Goal: Task Accomplishment & Management: Manage account settings

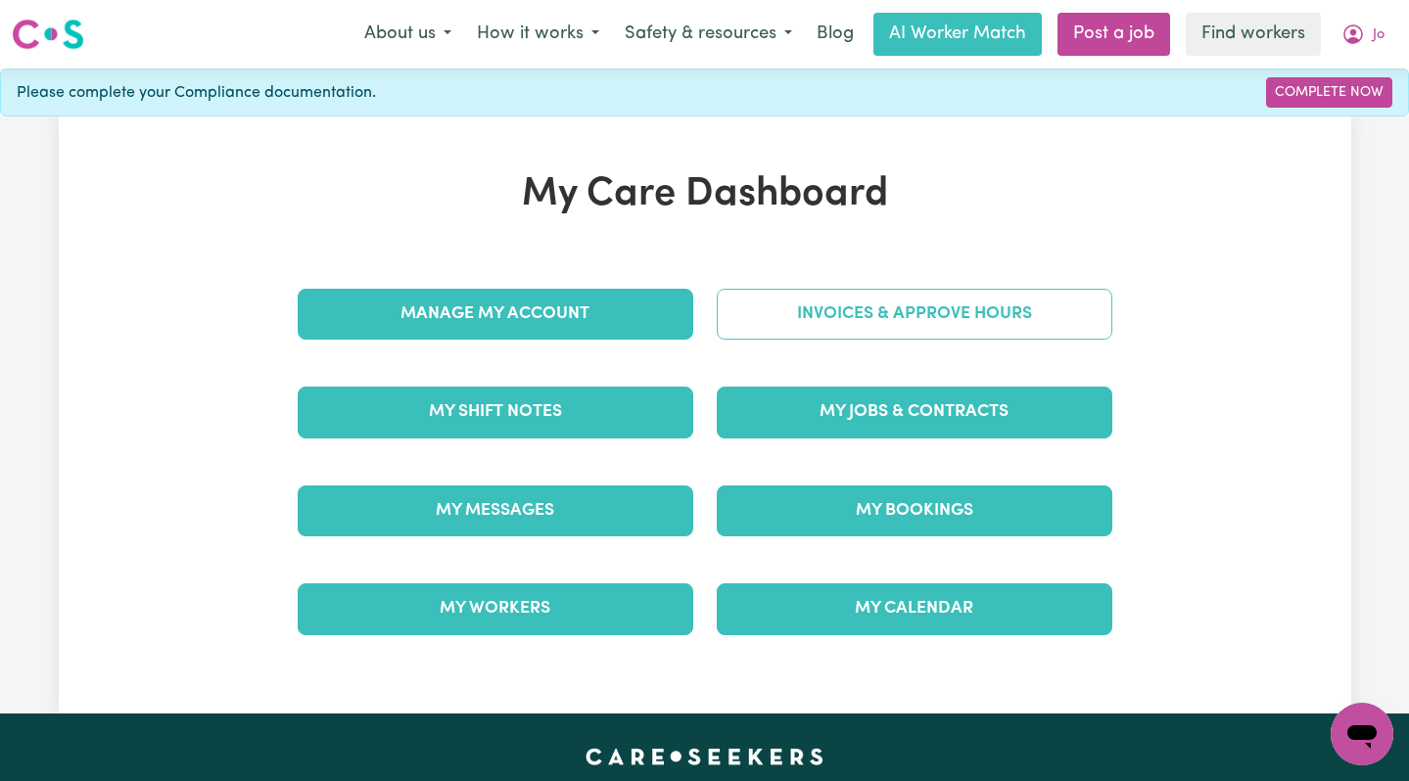
click at [833, 320] on link "Invoices & Approve Hours" at bounding box center [915, 314] width 396 height 51
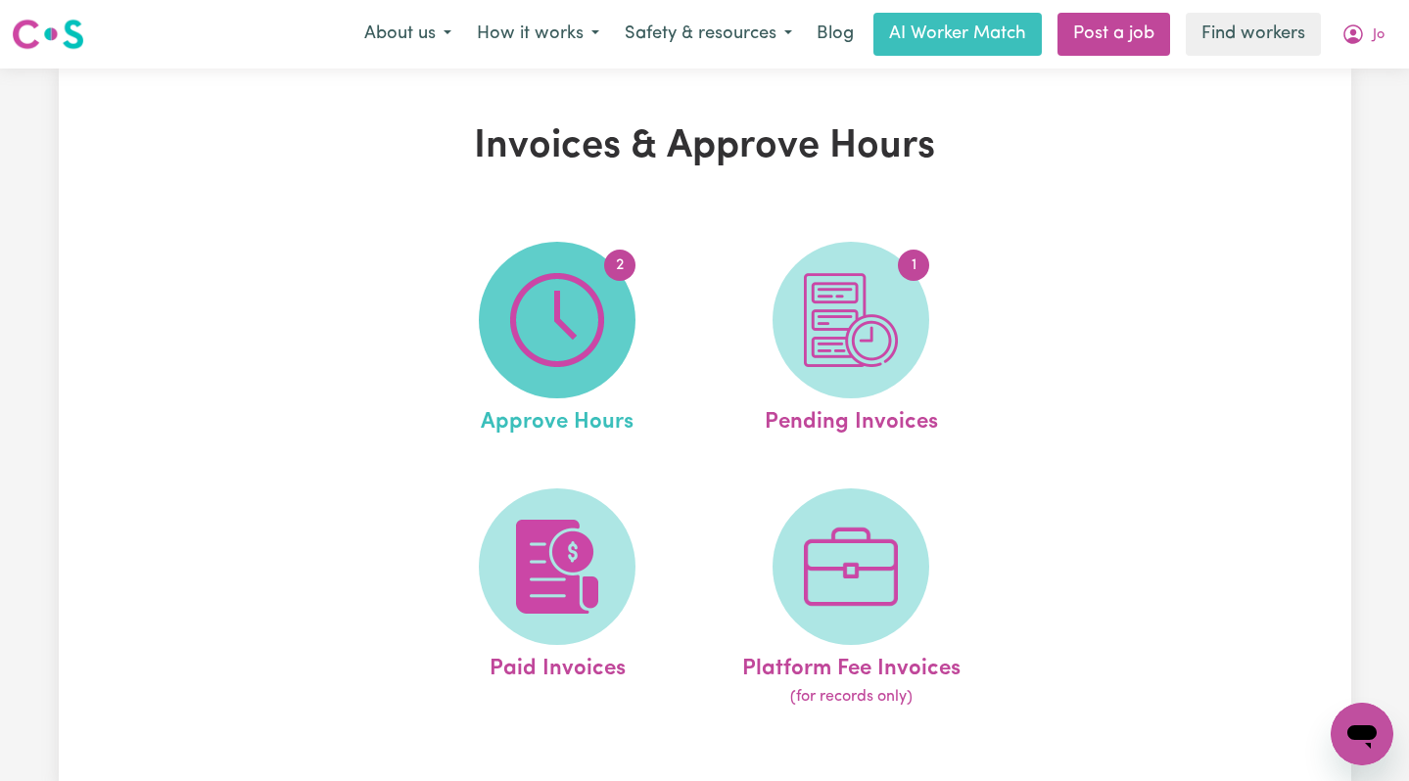
click at [572, 324] on img at bounding box center [557, 320] width 94 height 94
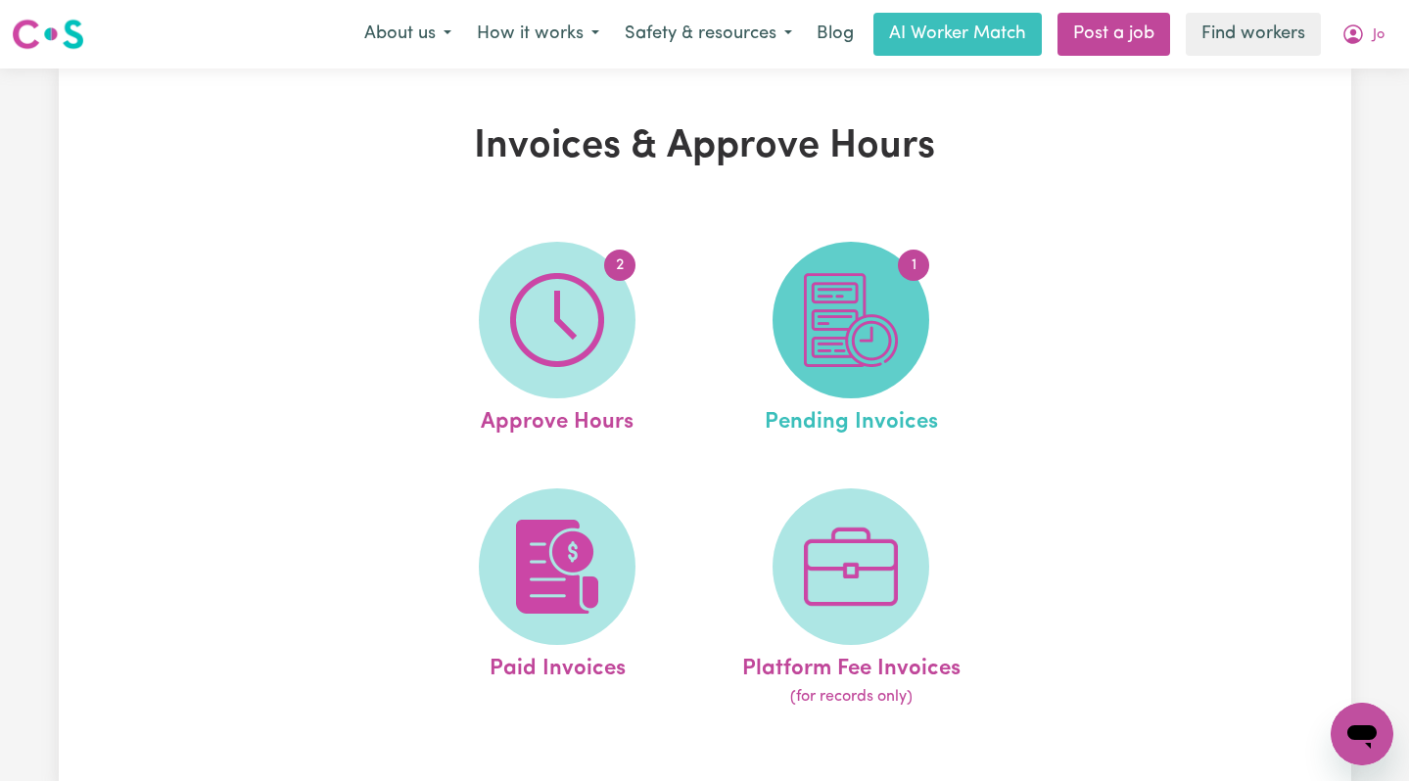
click at [876, 290] on img at bounding box center [851, 320] width 94 height 94
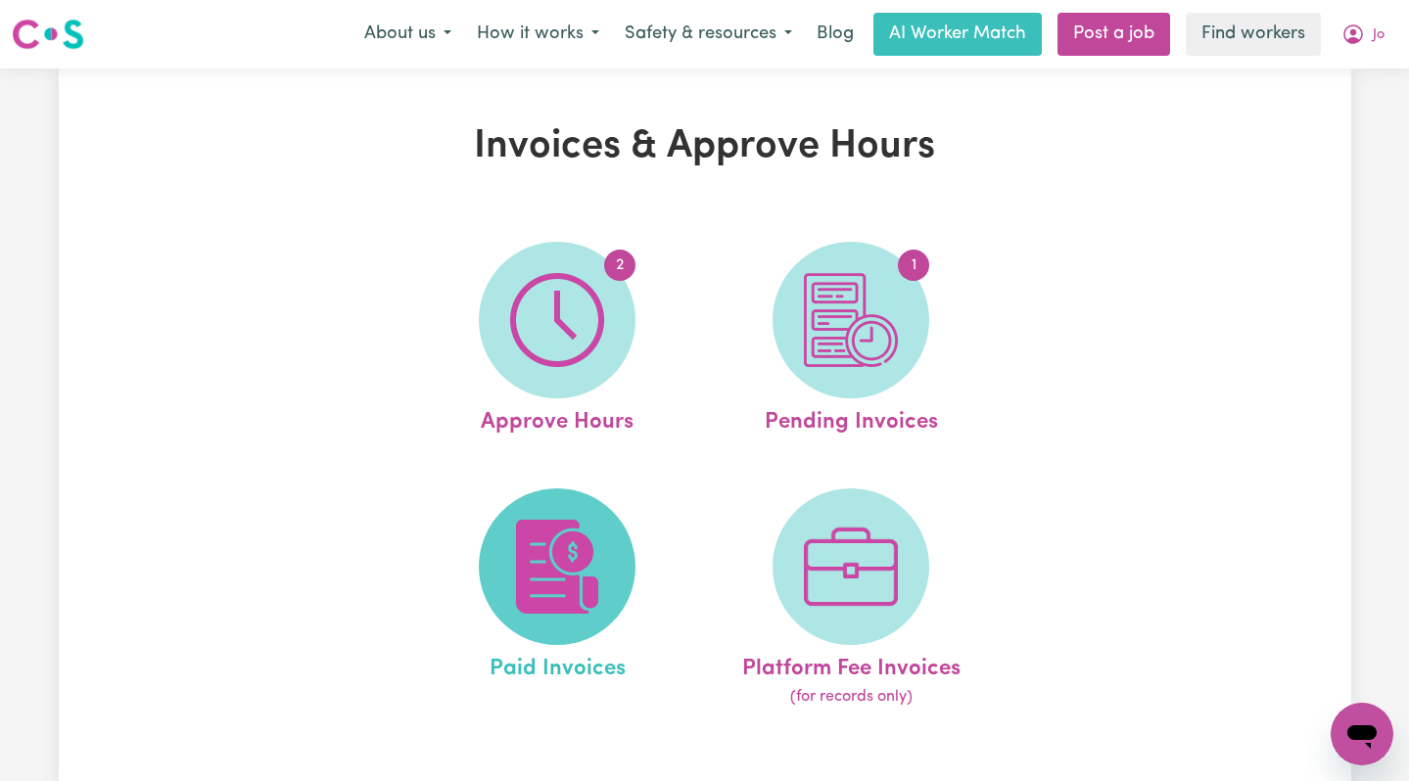
click at [549, 537] on img at bounding box center [557, 567] width 94 height 94
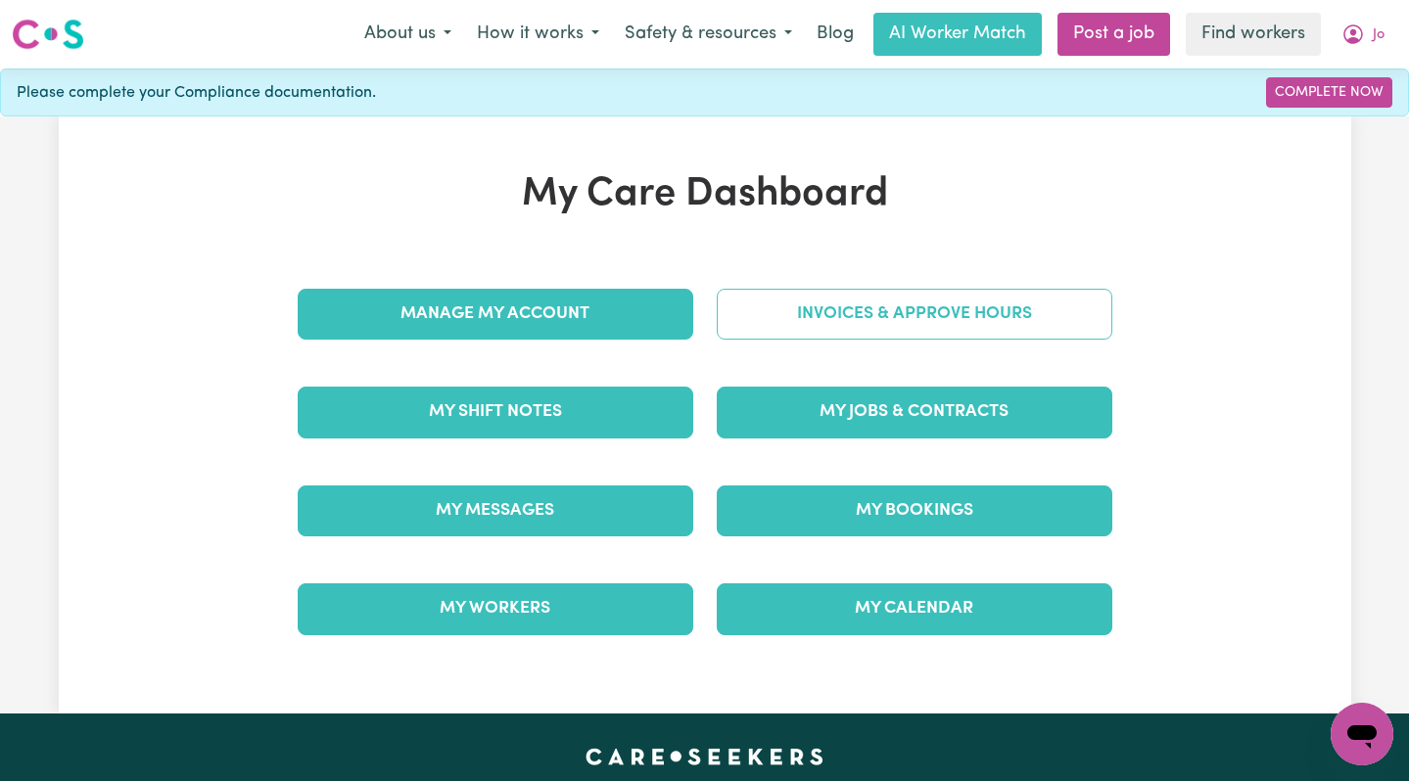
click at [863, 307] on link "Invoices & Approve Hours" at bounding box center [915, 314] width 396 height 51
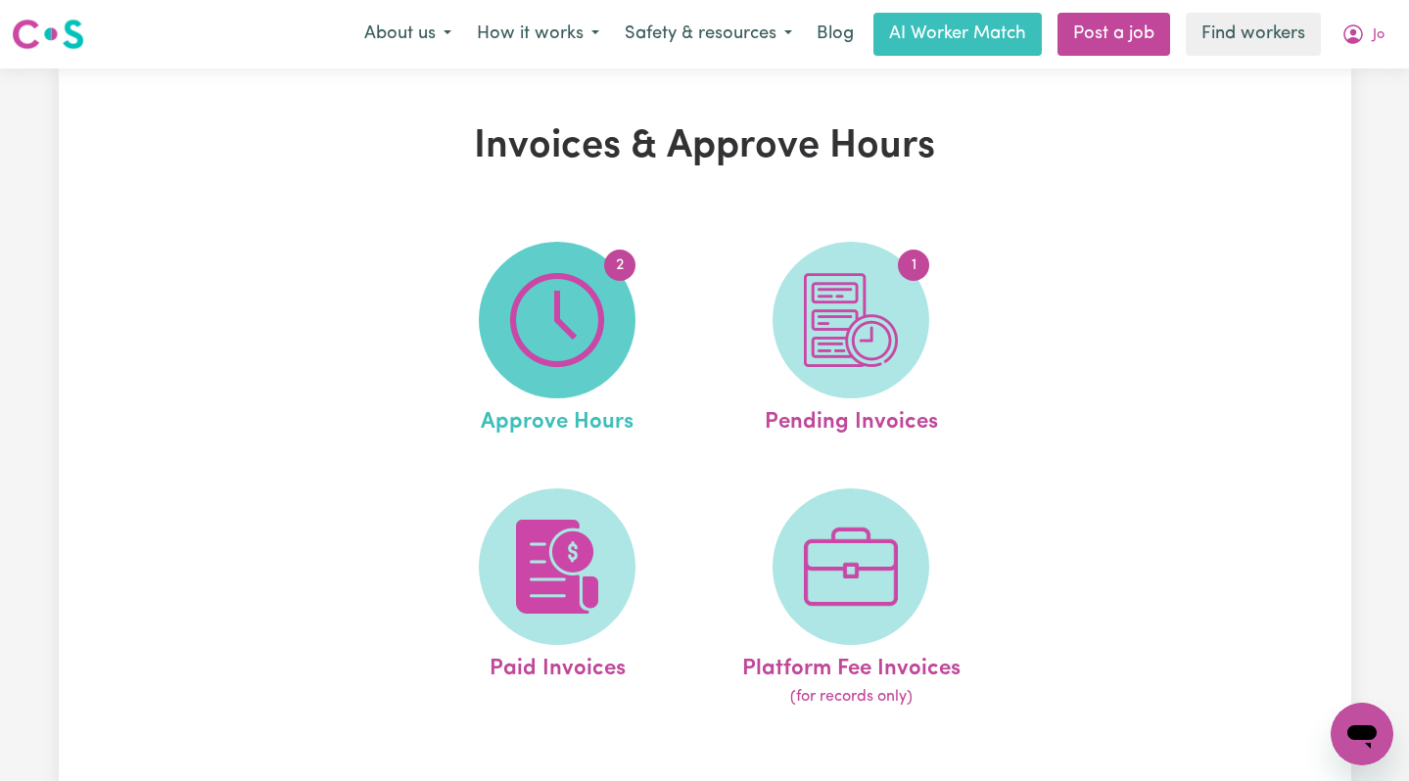
click at [574, 341] on img at bounding box center [557, 320] width 94 height 94
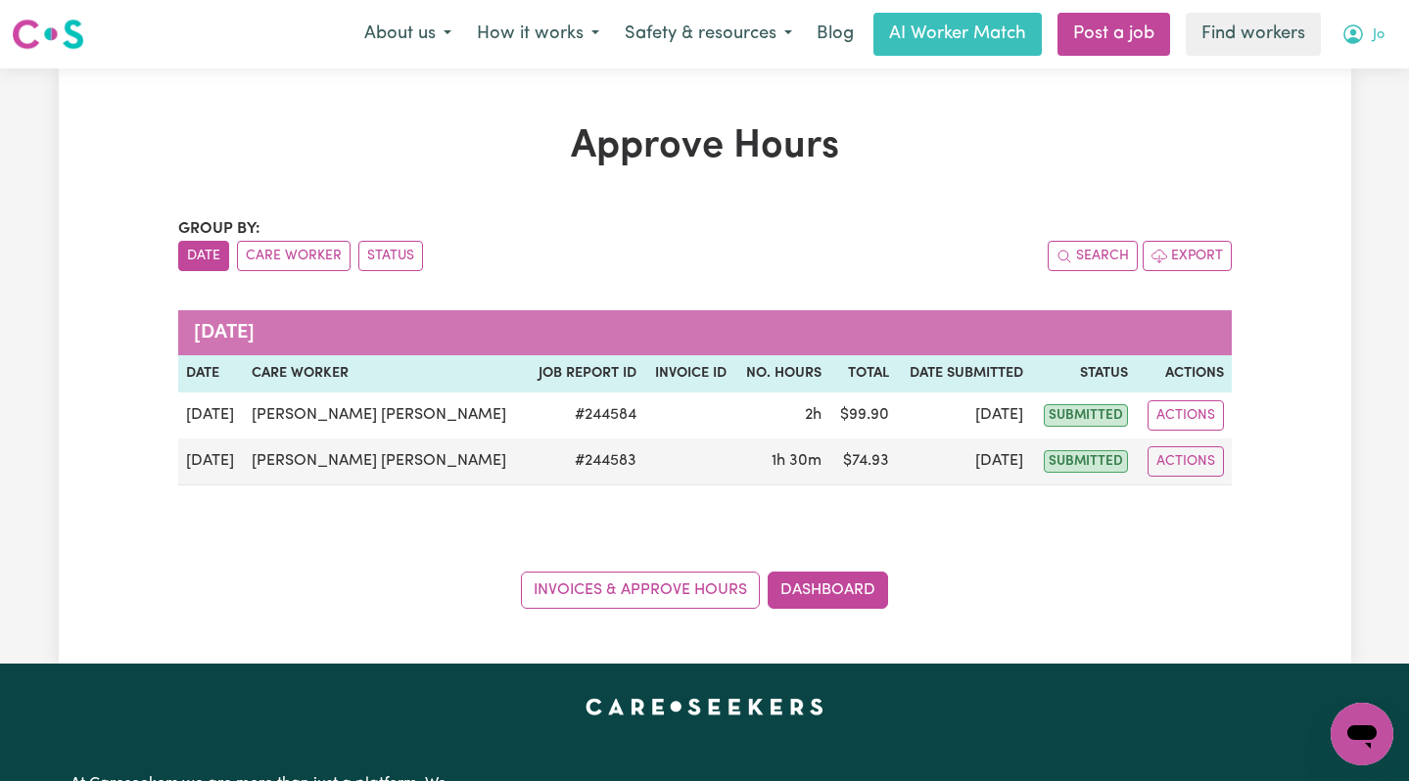
click at [1376, 50] on button "Jo" at bounding box center [1363, 34] width 69 height 41
click at [1345, 113] on link "Logout" at bounding box center [1319, 112] width 155 height 37
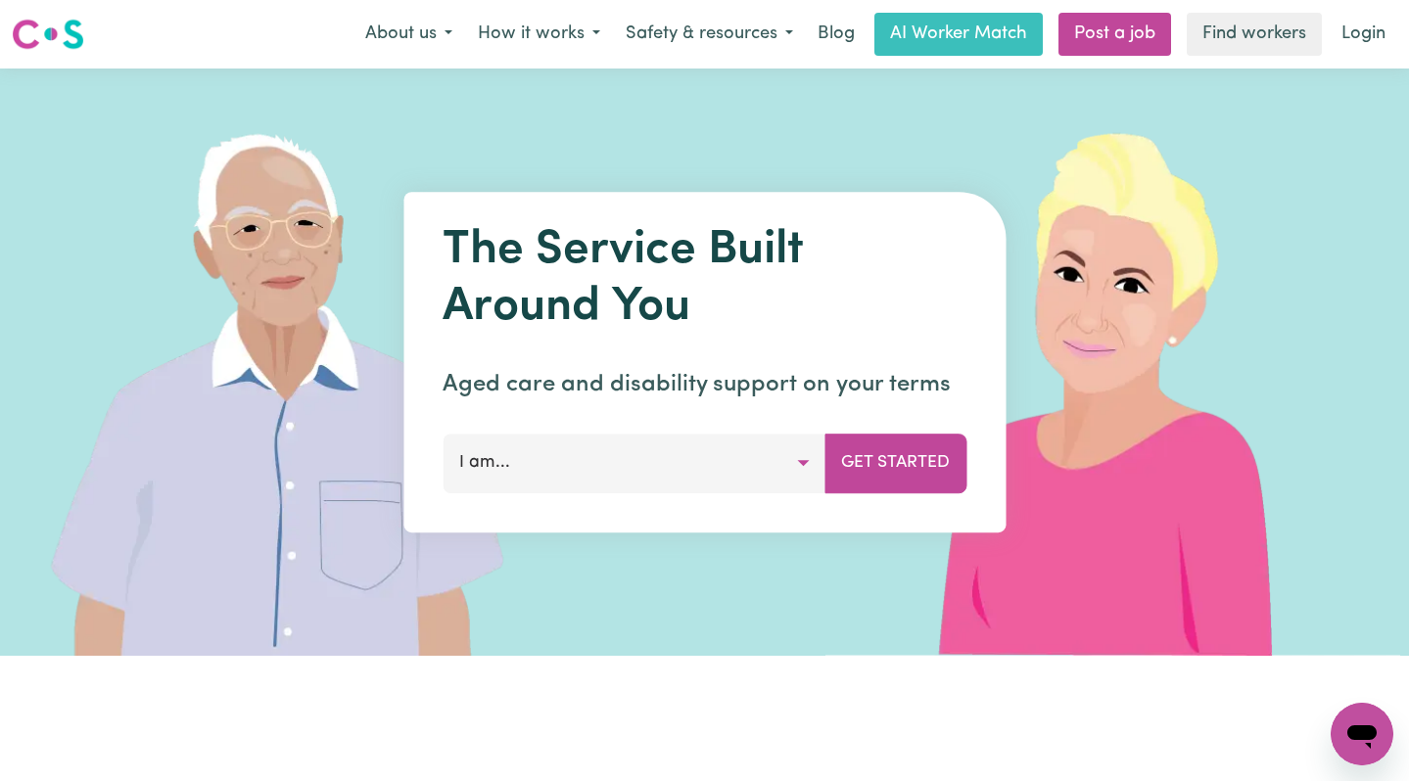
click at [1358, 65] on nav "Menu About us How it works Safety & resources Blog AI Worker Match Post a job F…" at bounding box center [704, 34] width 1409 height 69
click at [1358, 37] on link "Login" at bounding box center [1364, 34] width 68 height 43
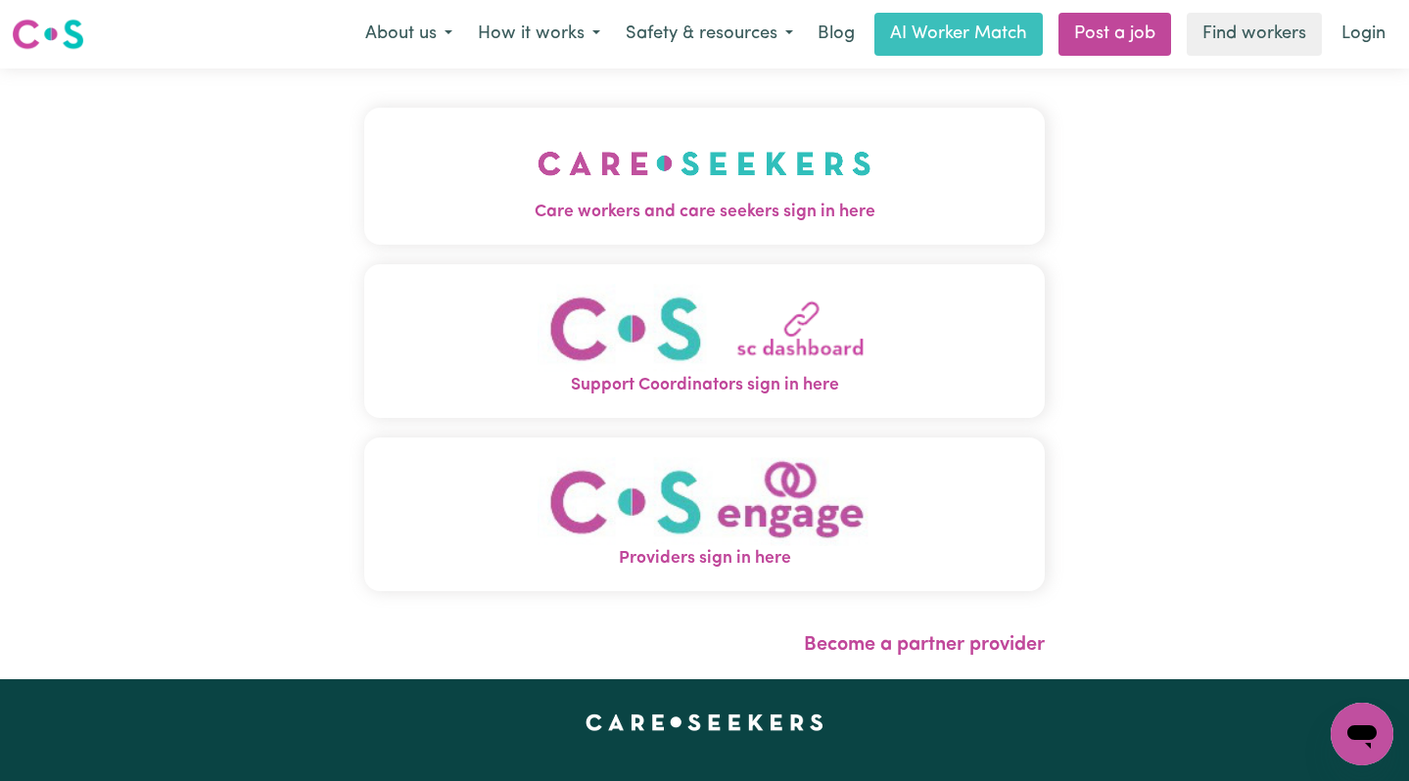
click at [768, 181] on button "Care workers and care seekers sign in here" at bounding box center [705, 176] width 682 height 137
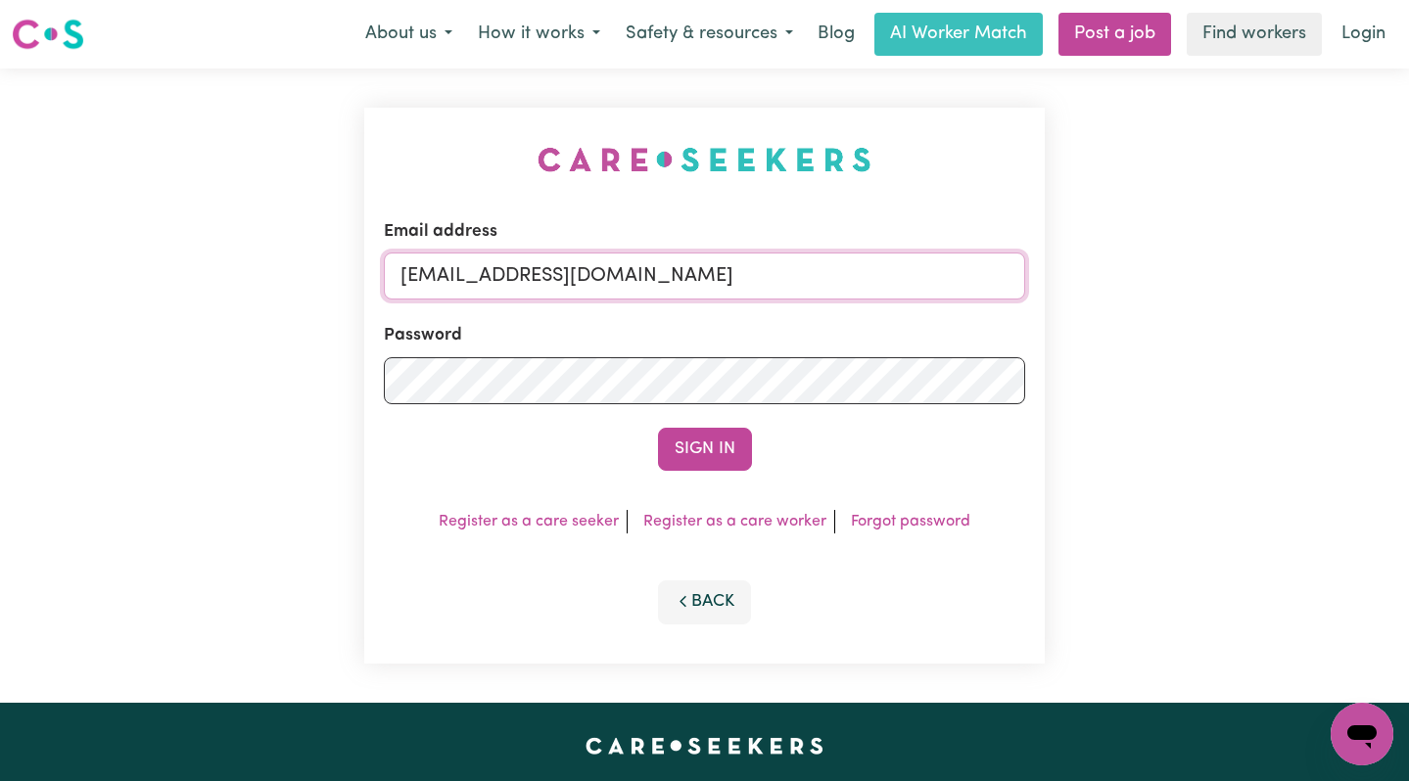
drag, startPoint x: 923, startPoint y: 276, endPoint x: 502, endPoint y: 277, distance: 421.1
click at [502, 277] on input "[EMAIL_ADDRESS][DOMAIN_NAME]" at bounding box center [705, 276] width 642 height 47
paste input "AnneLoechelCF"
type input "[EMAIL_ADDRESS][DOMAIN_NAME]"
click at [658, 428] on button "Sign In" at bounding box center [705, 449] width 94 height 43
